Goal: Obtain resource: Download file/media

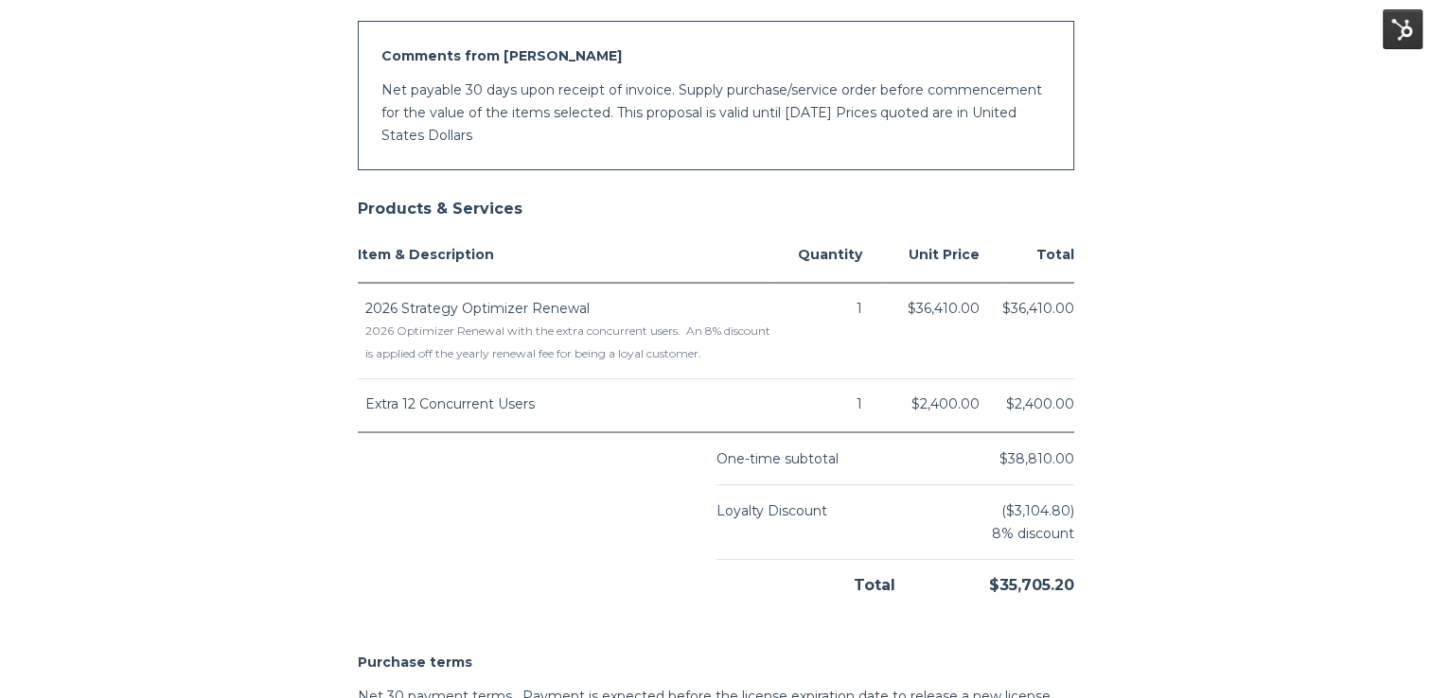
drag, startPoint x: 1013, startPoint y: 455, endPoint x: 1071, endPoint y: 455, distance: 58.7
click at [1071, 455] on span "$38,810.00" at bounding box center [1036, 458] width 75 height 17
drag, startPoint x: 1071, startPoint y: 455, endPoint x: 1060, endPoint y: 452, distance: 11.7
copy span "38,810.00"
click at [1276, 433] on body "[PERSON_NAME] Energy - 2026 Strategy Optimizer Renewal [PERSON_NAME] Energy [ST…" at bounding box center [716, 313] width 1432 height 1728
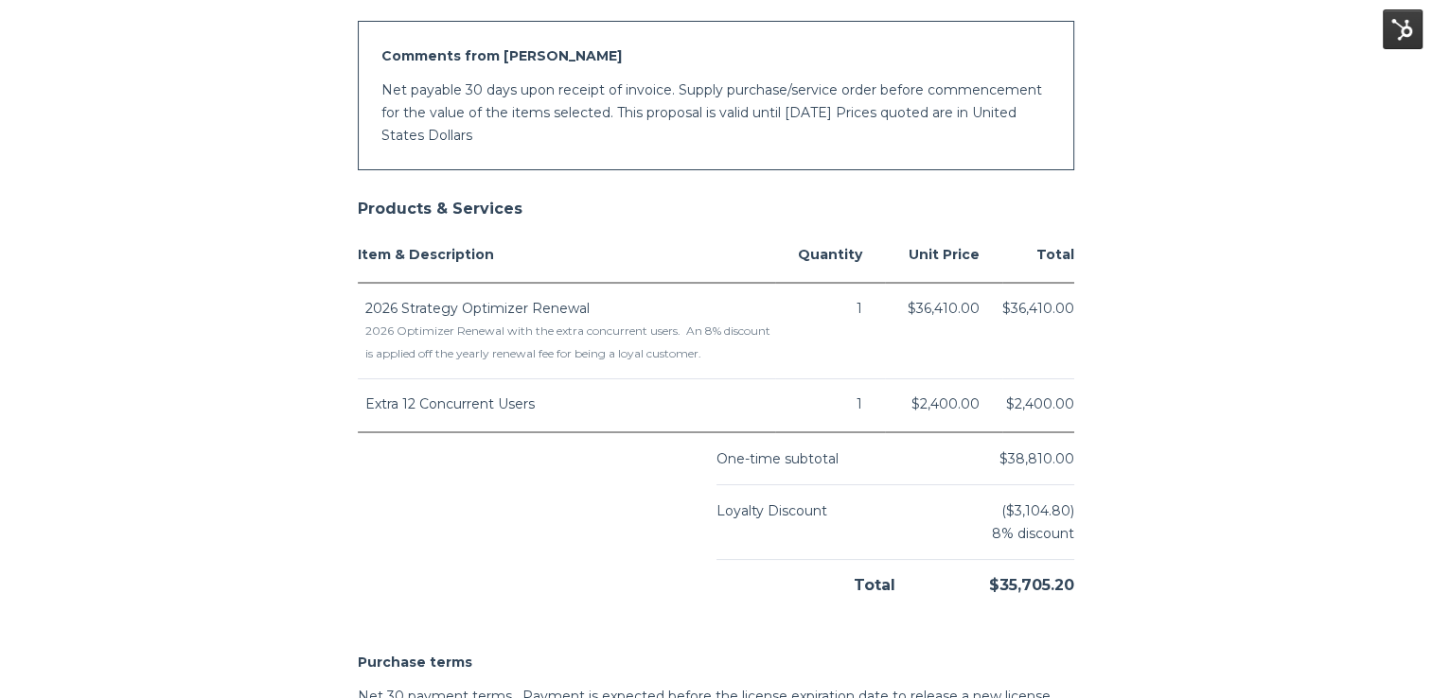
click at [1137, 486] on body "[PERSON_NAME] Energy - 2026 Strategy Optimizer Renewal [PERSON_NAME] Energy [ST…" at bounding box center [716, 313] width 1432 height 1728
drag, startPoint x: 992, startPoint y: 585, endPoint x: 1073, endPoint y: 585, distance: 81.4
click at [1073, 585] on div "$35,705.20" at bounding box center [984, 578] width 179 height 37
drag, startPoint x: 1073, startPoint y: 585, endPoint x: 1249, endPoint y: 364, distance: 282.1
click at [1245, 366] on body "[PERSON_NAME] Energy - 2026 Strategy Optimizer Renewal [PERSON_NAME] Energy [ST…" at bounding box center [716, 313] width 1432 height 1728
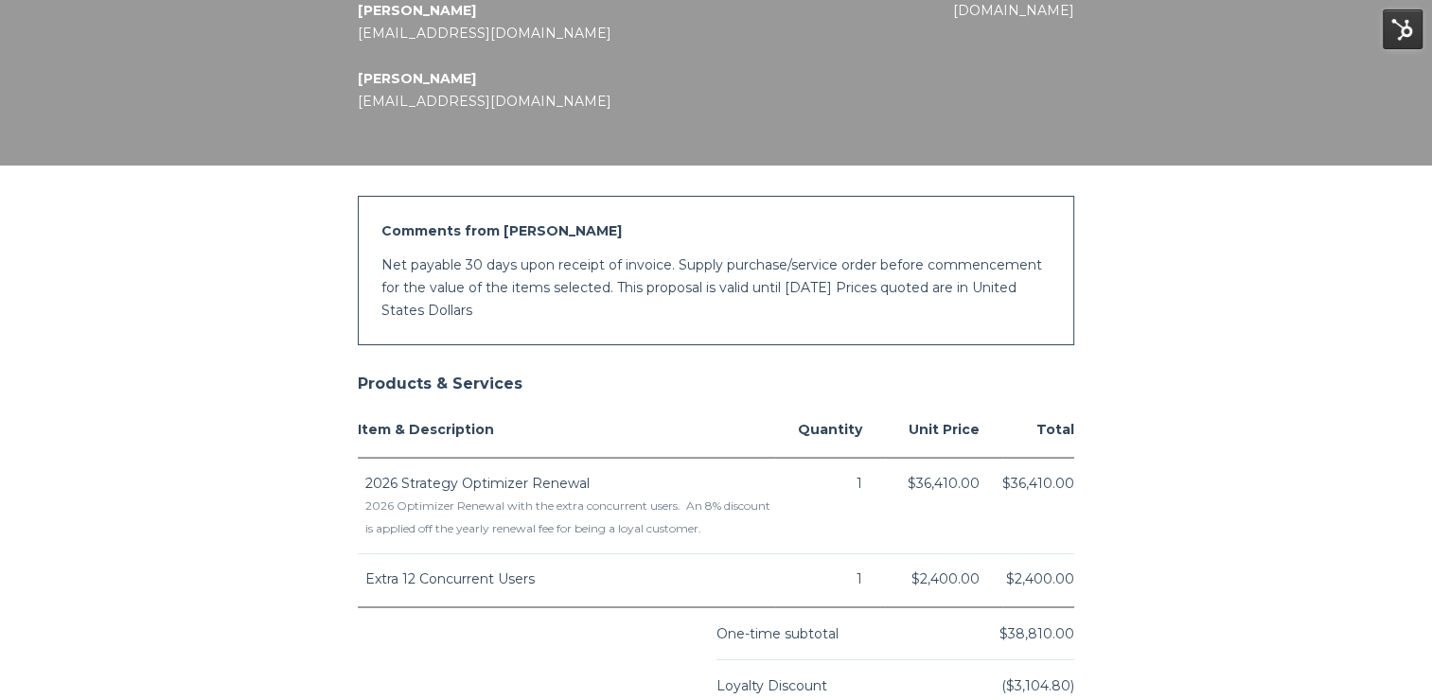
scroll to position [1029, 0]
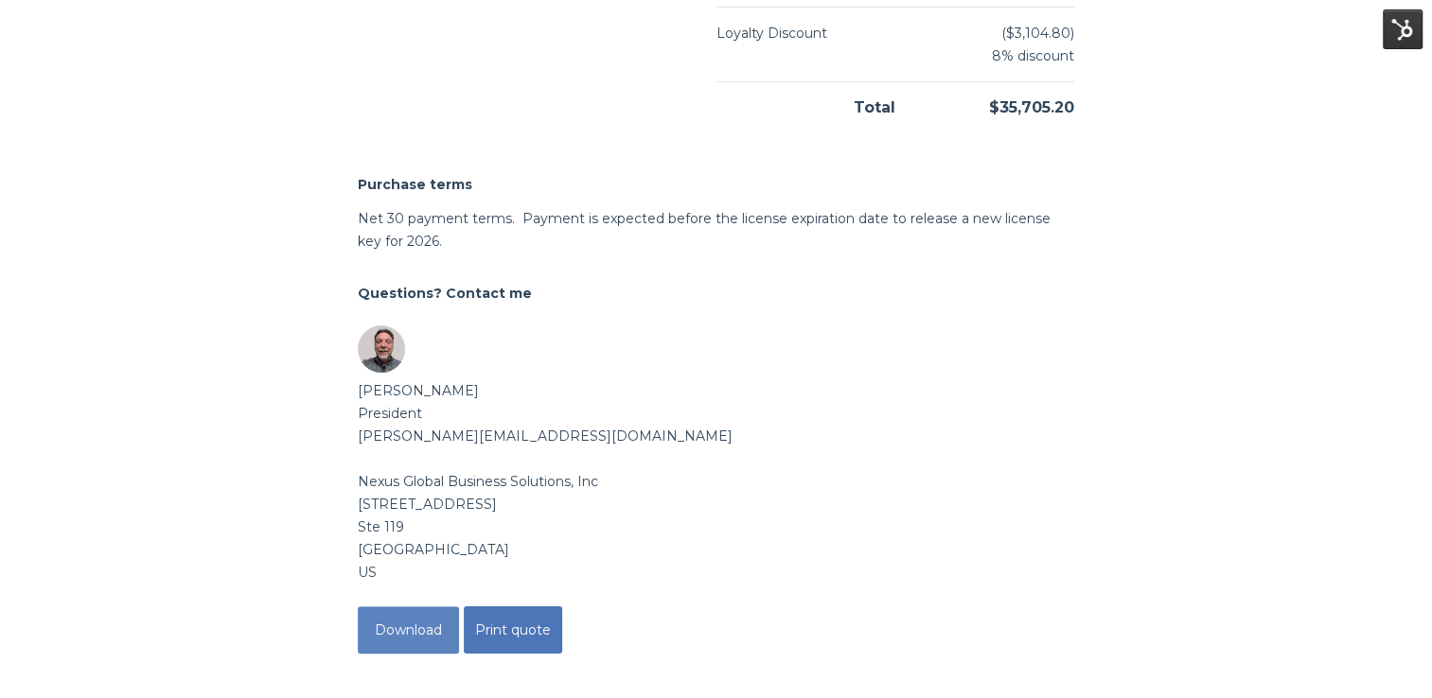
click at [429, 644] on button "Download" at bounding box center [408, 630] width 101 height 47
